Goal: Communication & Community: Share content

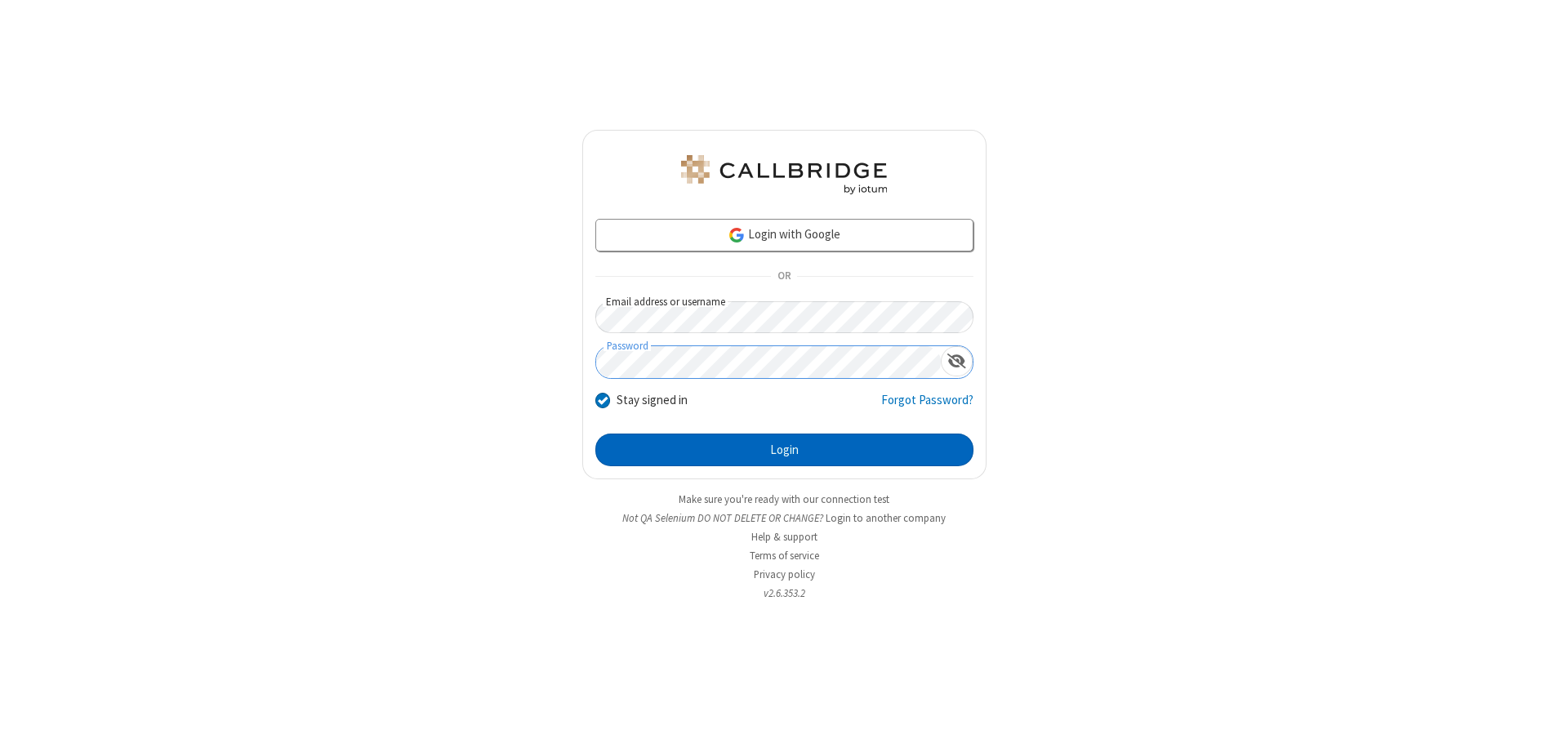
click at [784, 450] on button "Login" at bounding box center [784, 450] width 378 height 33
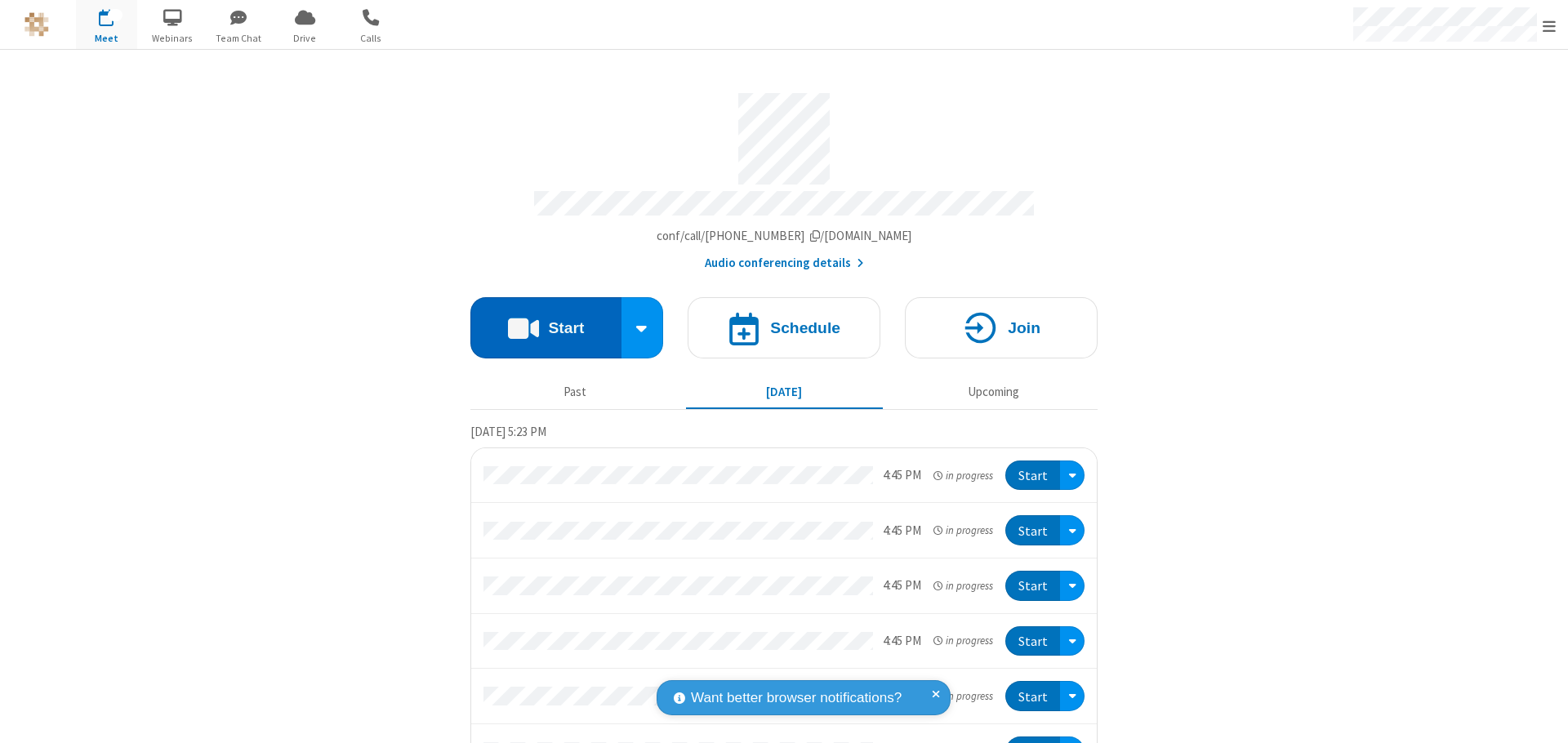
click at [539, 320] on button "Start" at bounding box center [546, 327] width 151 height 61
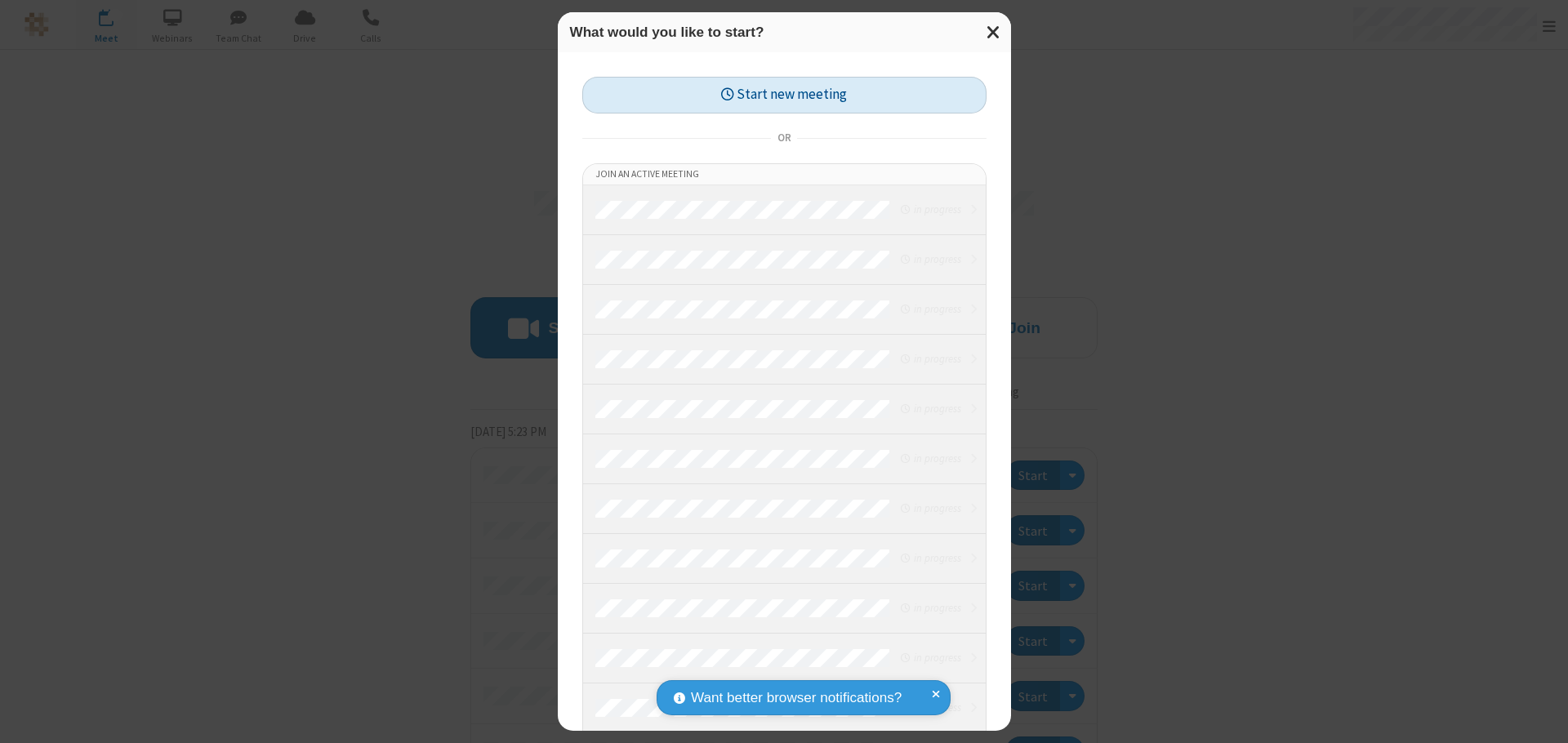
click at [784, 94] on button "Start new meeting" at bounding box center [784, 94] width 404 height 37
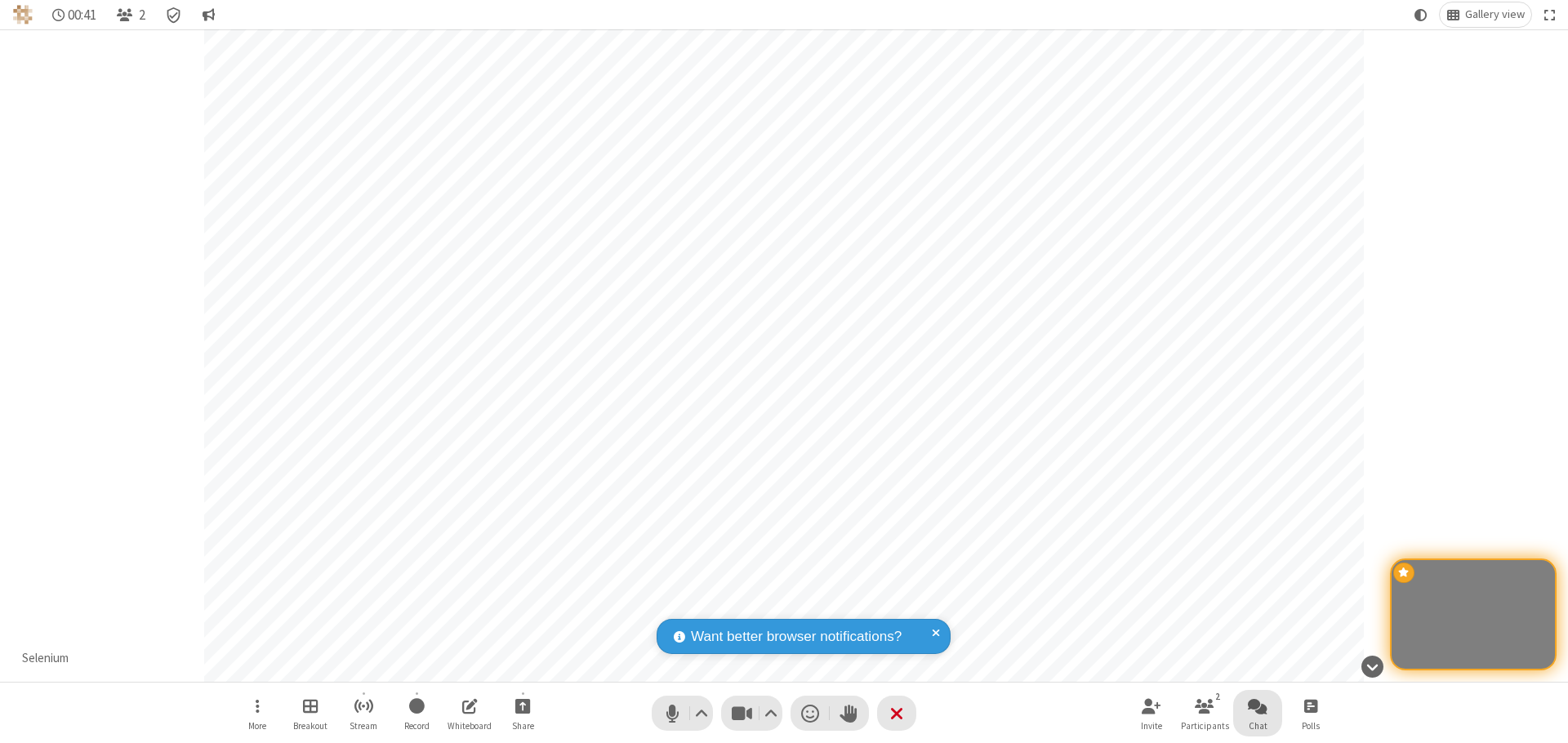
click at [1258, 705] on span "Open chat" at bounding box center [1257, 706] width 20 height 21
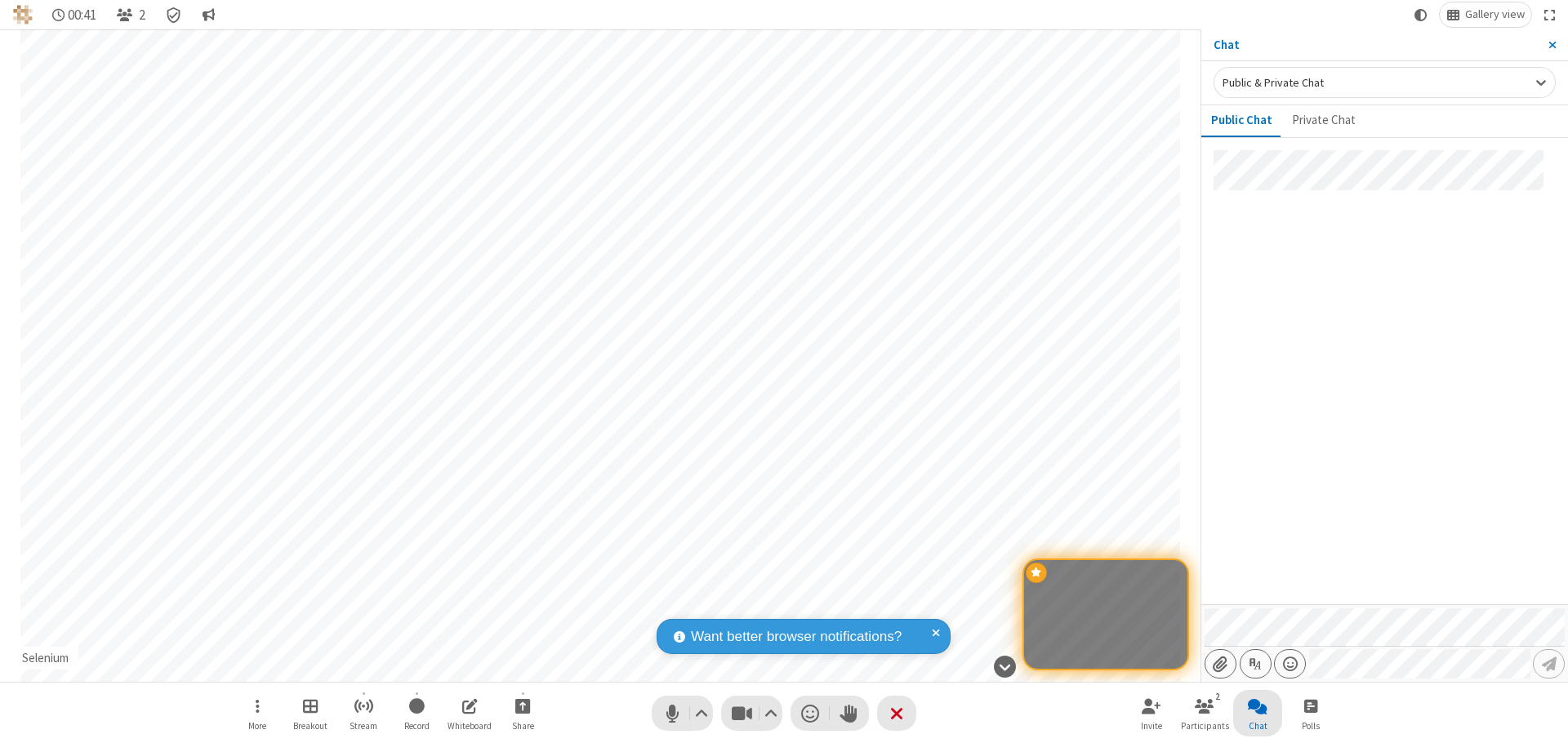
type input "C:\fakepath\doc_test.docx"
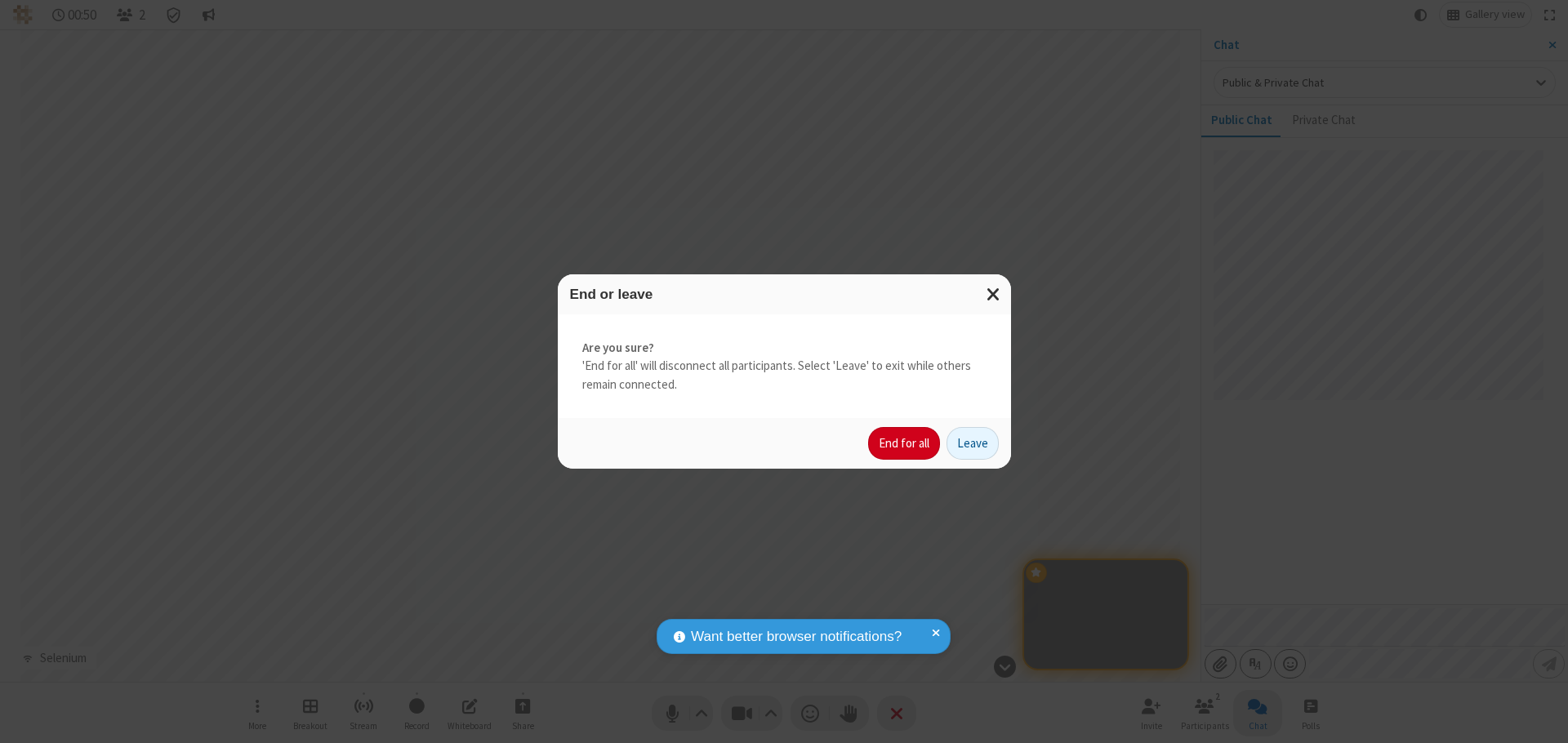
click at [905, 444] on button "End for all" at bounding box center [905, 444] width 72 height 33
